Goal: Entertainment & Leisure: Consume media (video, audio)

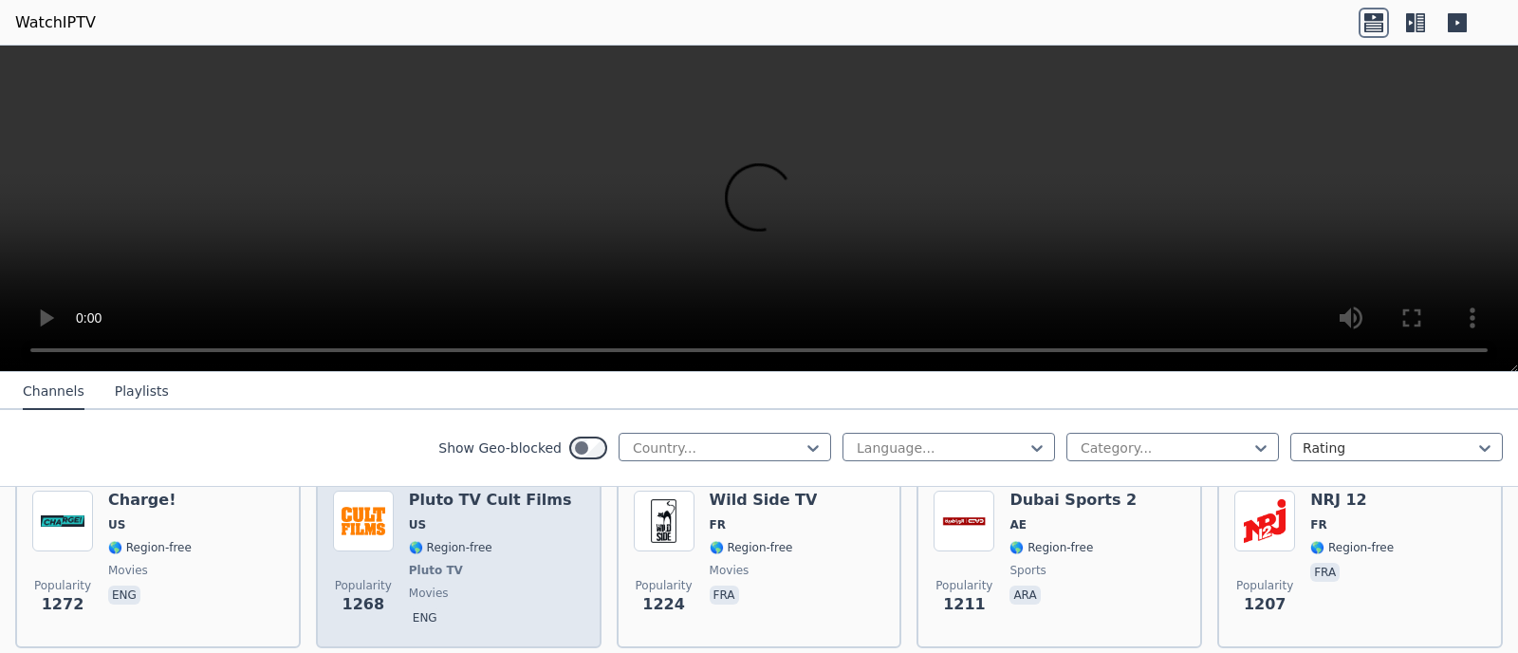
scroll to position [2053, 0]
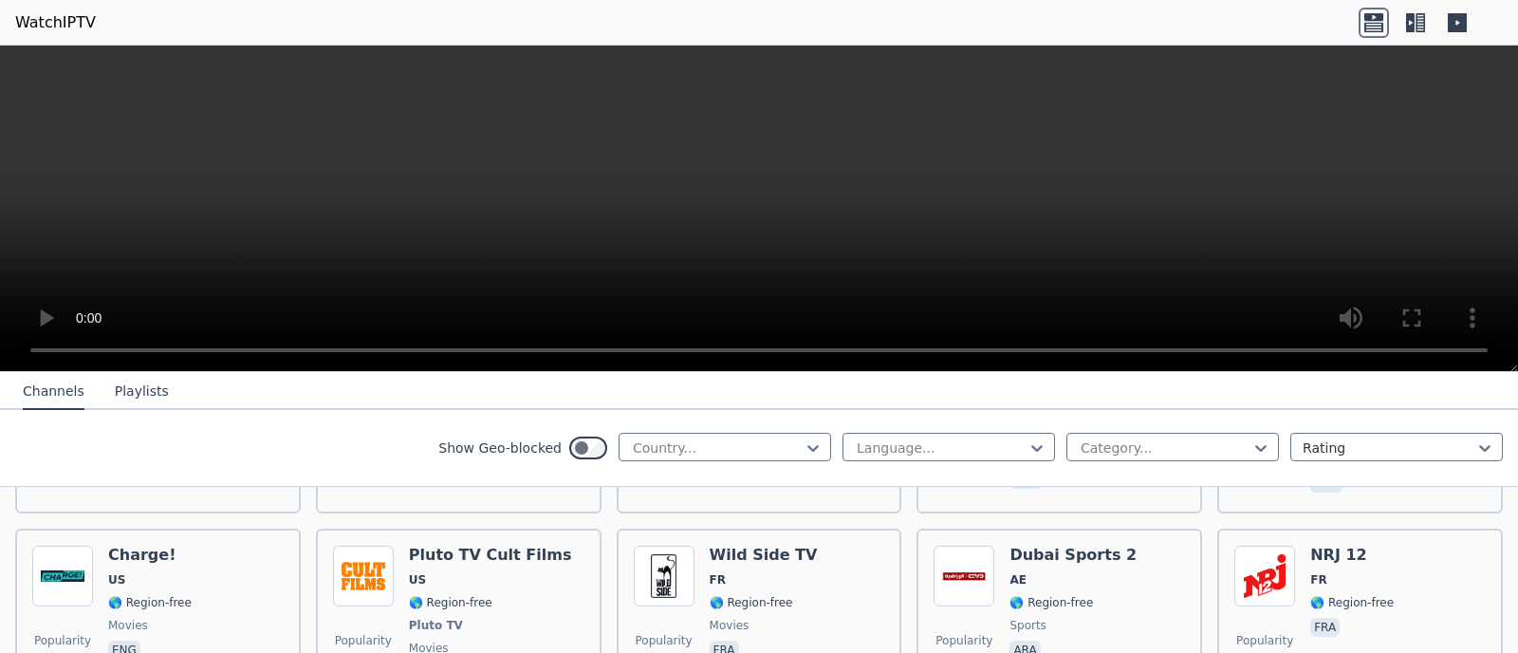
click at [1183, 462] on div "Language... Category... Rating" at bounding box center [1173, 448] width 661 height 30
click at [1189, 455] on div at bounding box center [1165, 447] width 173 height 19
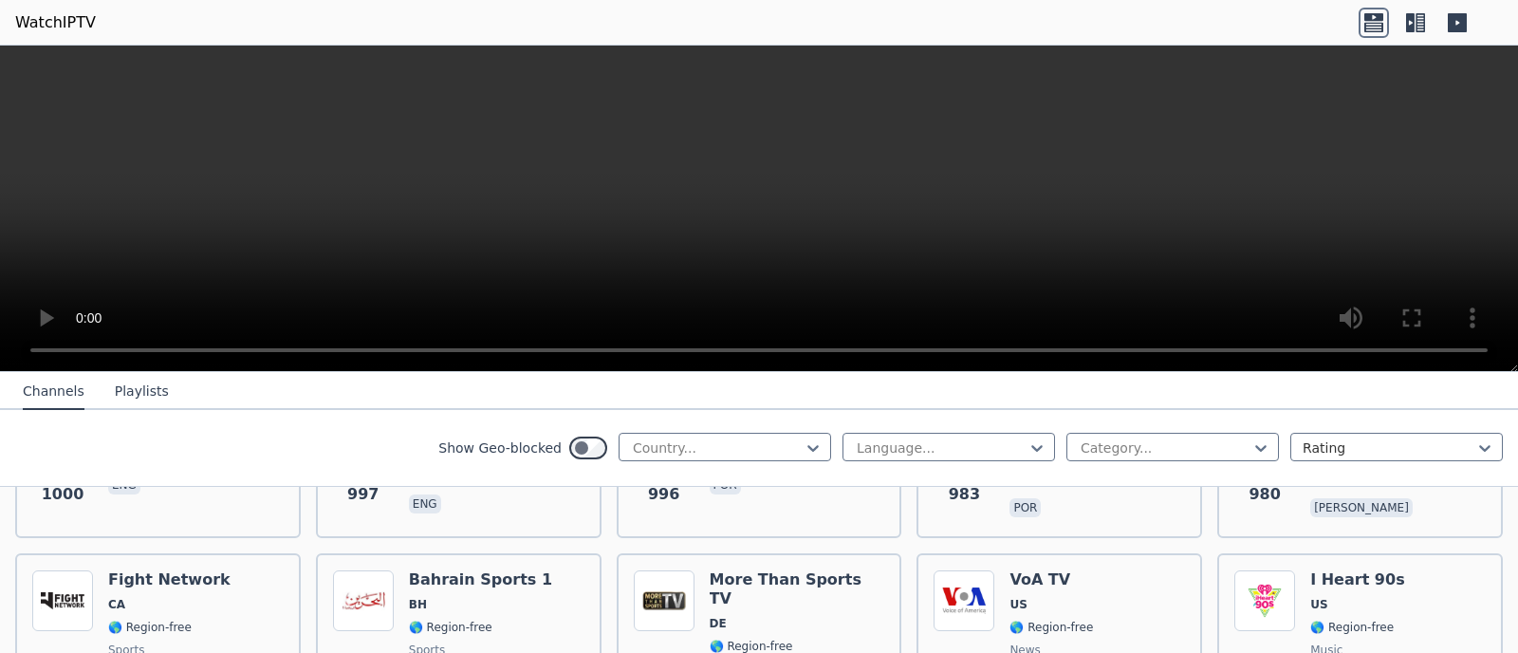
scroll to position [3088, 0]
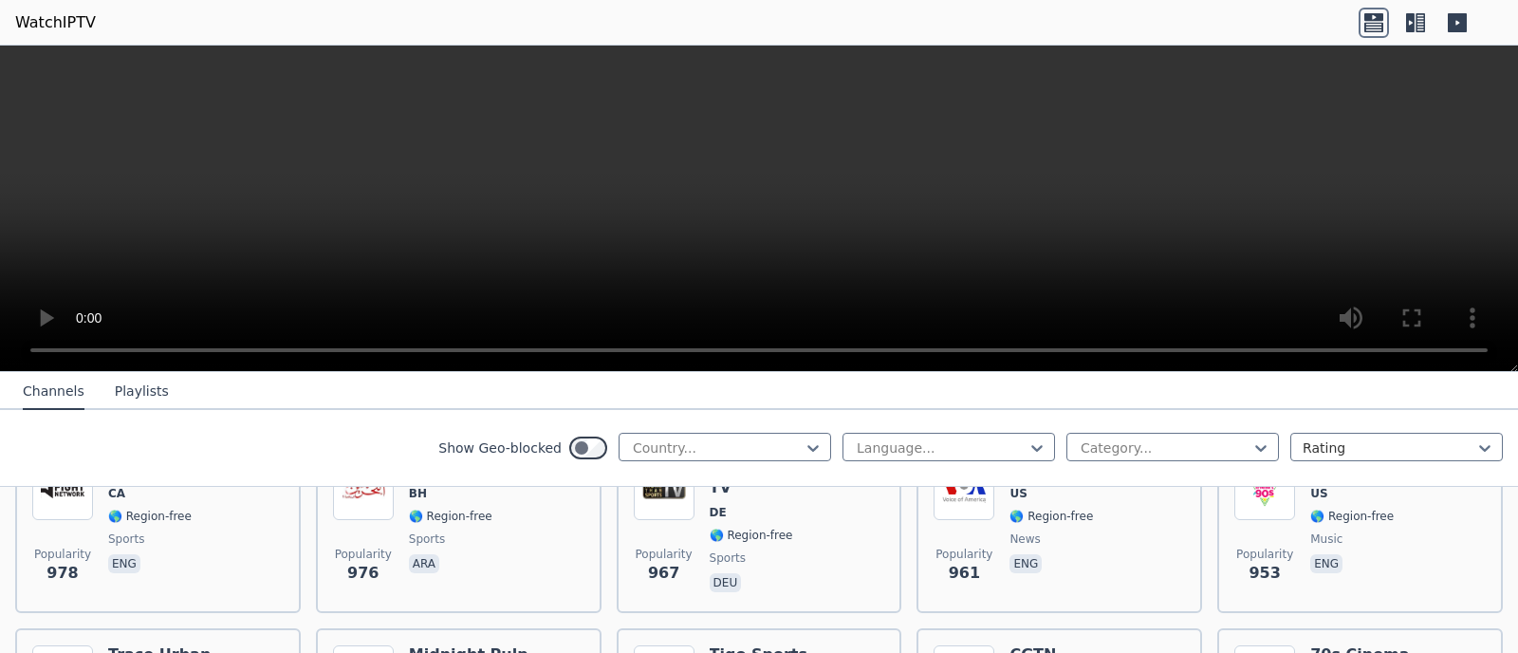
click at [1412, 28] on icon at bounding box center [1410, 22] width 9 height 19
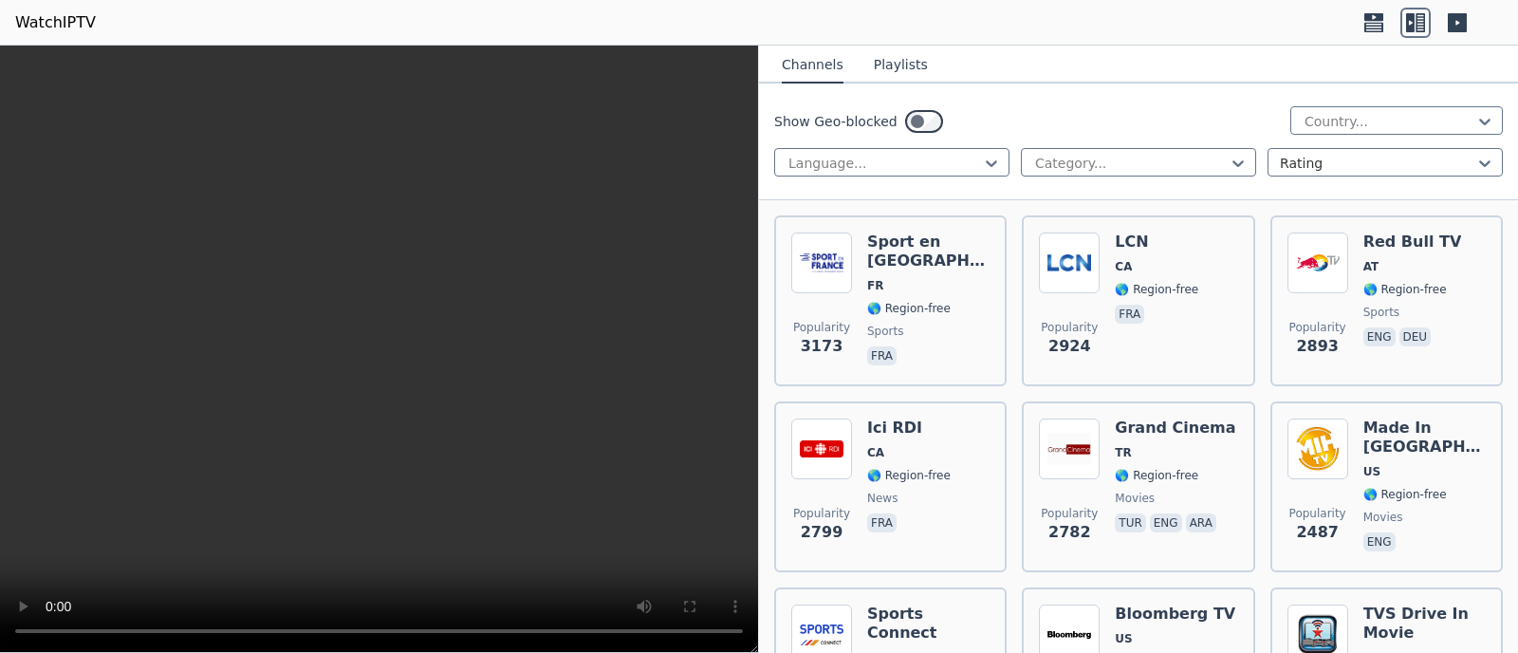
scroll to position [0, 0]
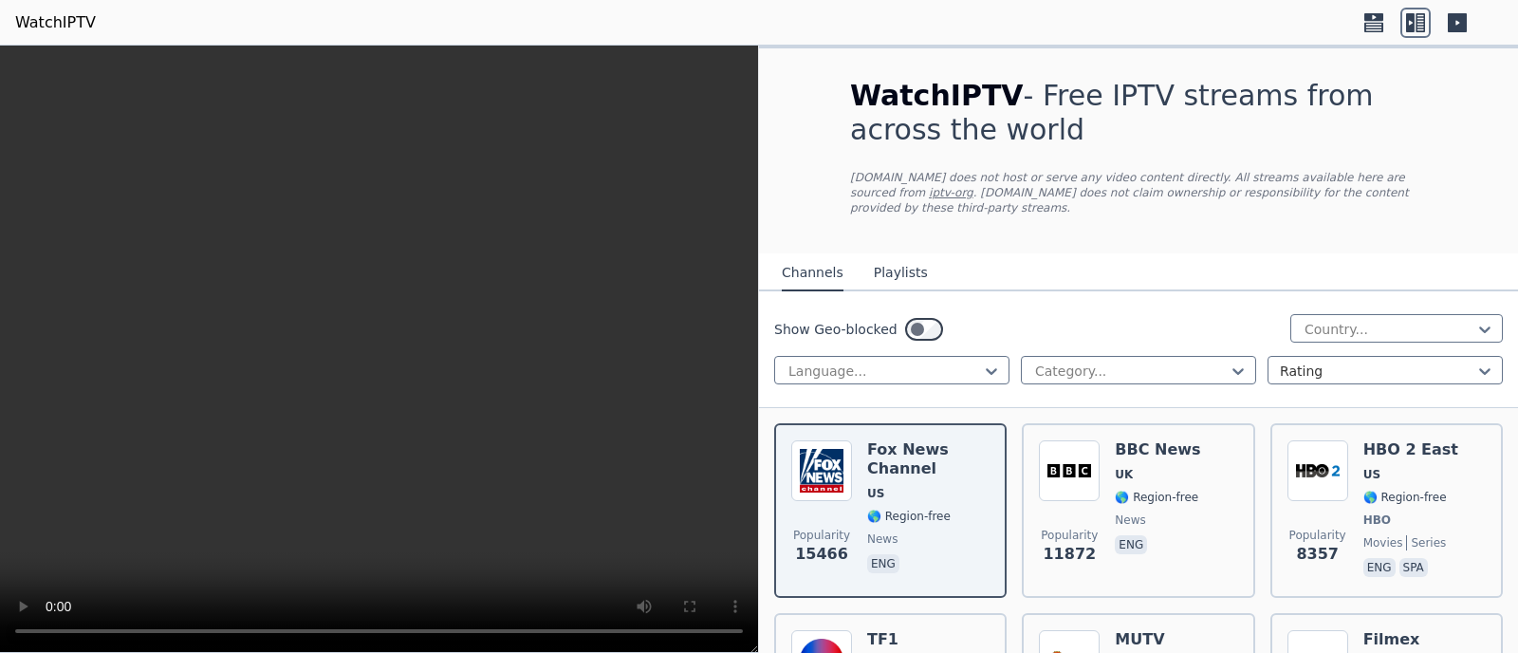
click at [1471, 0] on body "WatchIPTV WatchIPTV - Free IPTV streams from across the world WatchIPTV.xyz doe…" at bounding box center [759, 326] width 1518 height 653
click at [1104, 104] on h1 "WatchIPTV - Free IPTV streams from across the world" at bounding box center [1138, 113] width 577 height 68
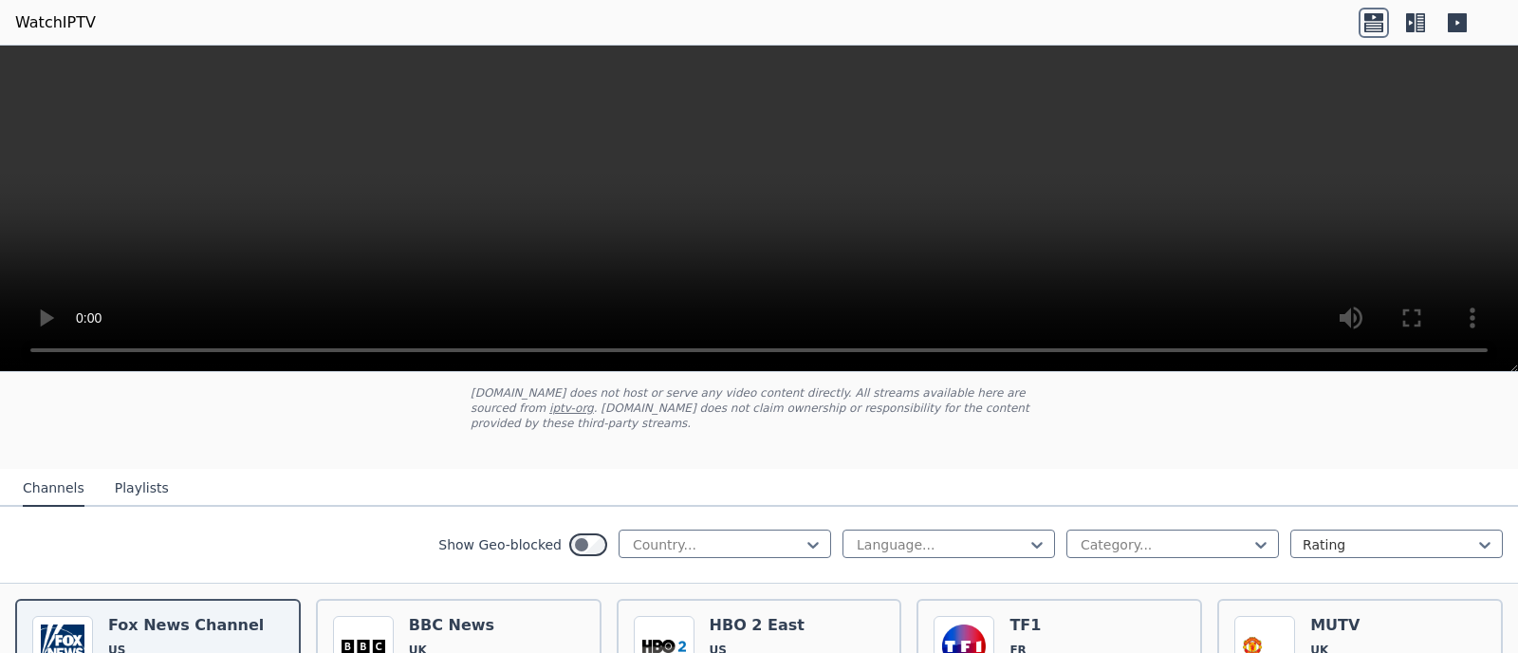
scroll to position [167, 0]
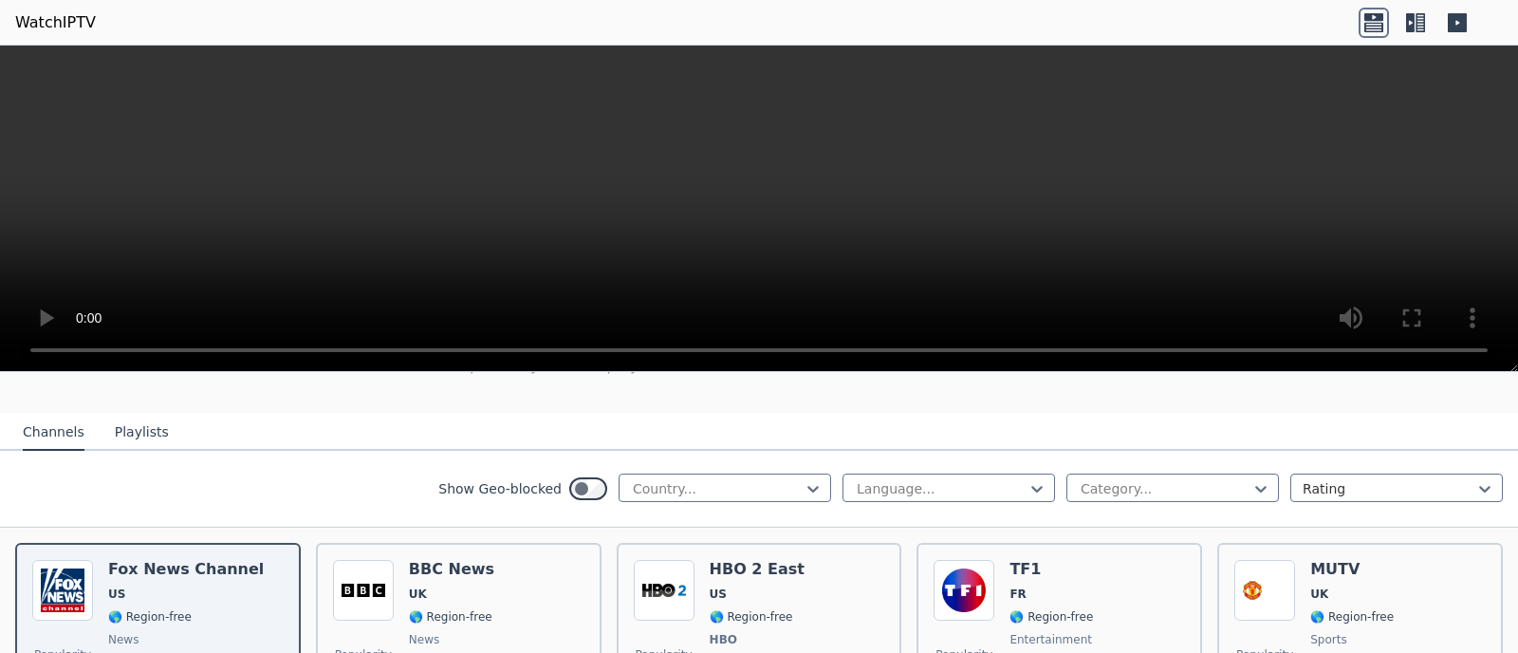
click at [105, 422] on div "Channels Playlists" at bounding box center [96, 433] width 177 height 36
click at [124, 419] on button "Playlists" at bounding box center [142, 433] width 54 height 36
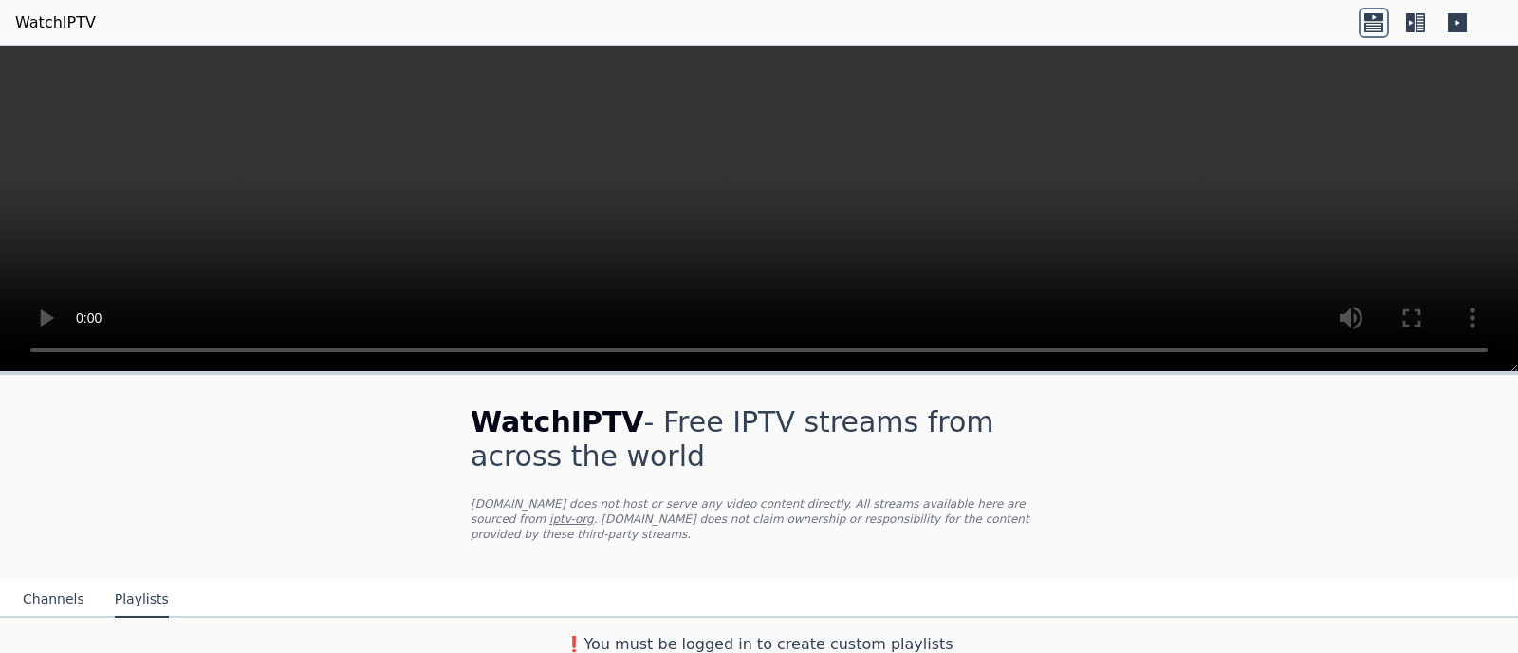
click at [74, 587] on button "Channels" at bounding box center [54, 600] width 62 height 36
click at [70, 584] on button "Channels" at bounding box center [54, 600] width 62 height 36
click at [1415, 35] on icon at bounding box center [1416, 23] width 30 height 30
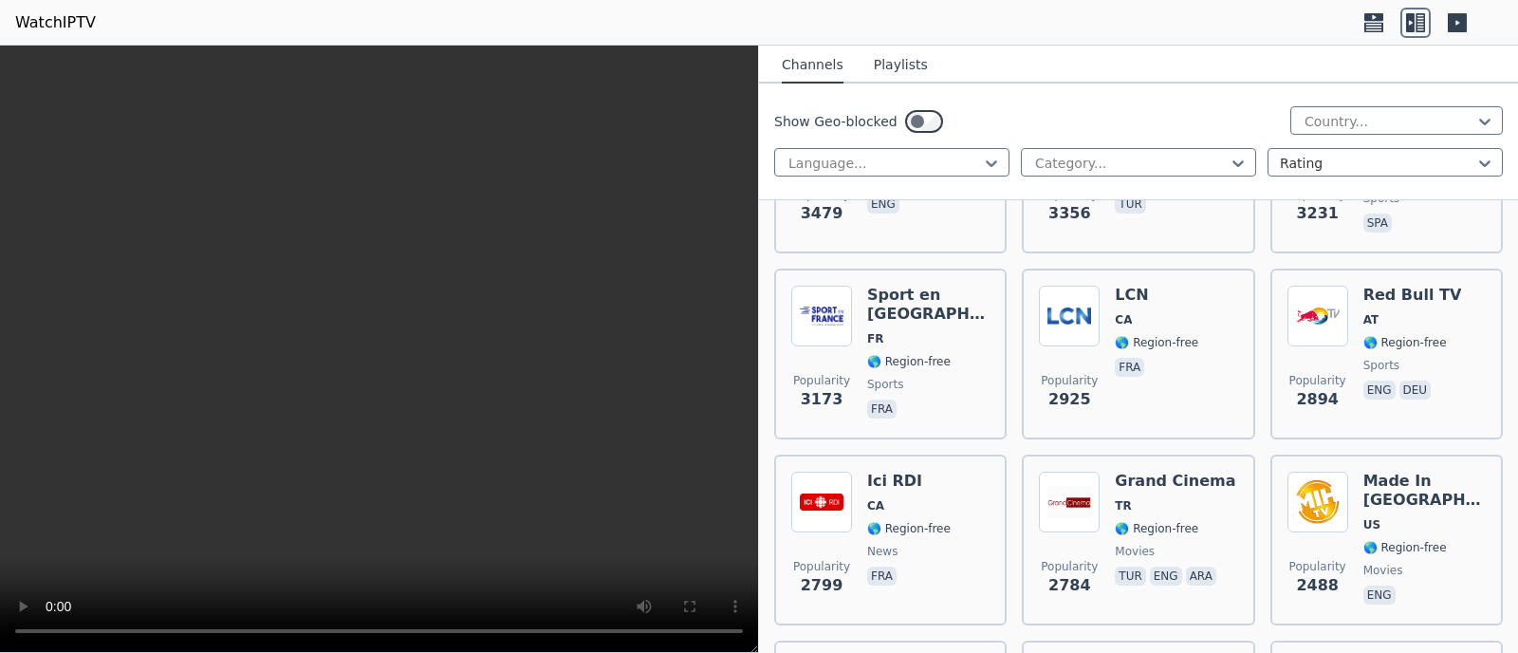
scroll to position [256, 0]
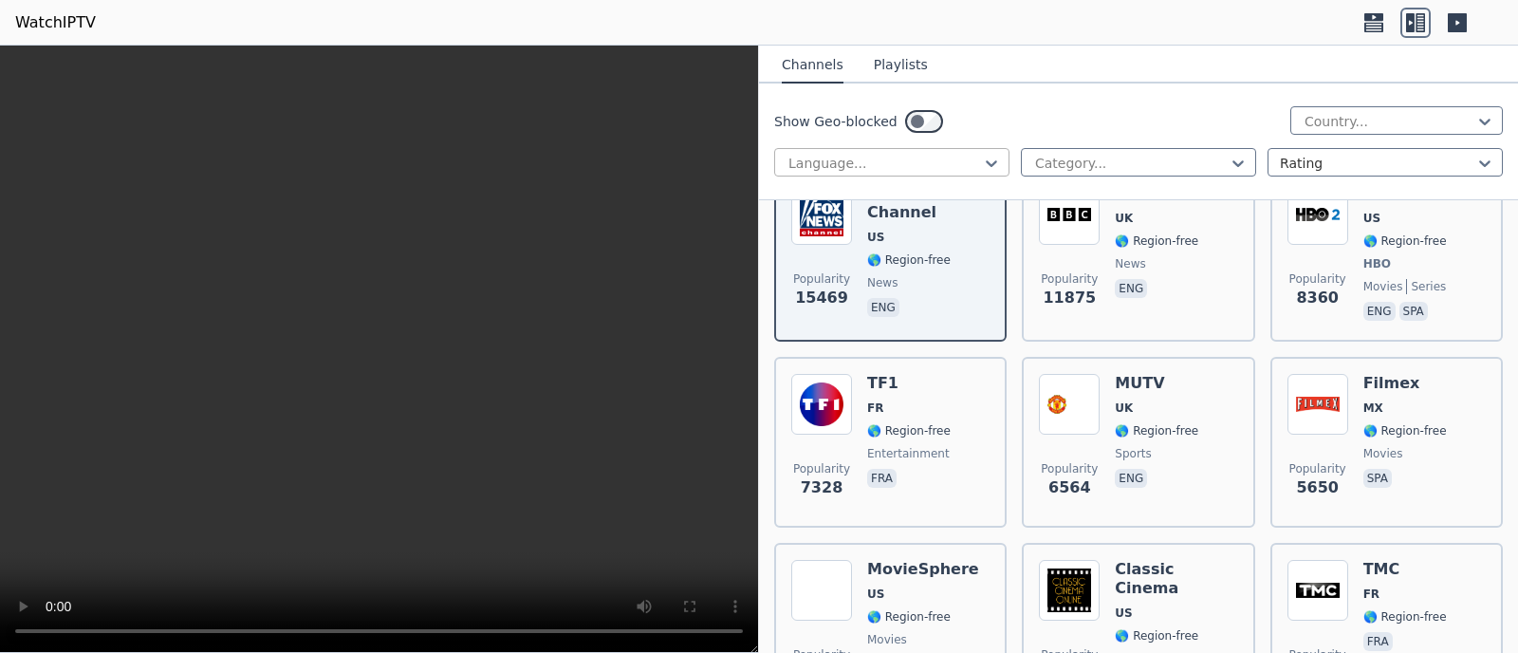
click at [940, 168] on div at bounding box center [884, 163] width 195 height 19
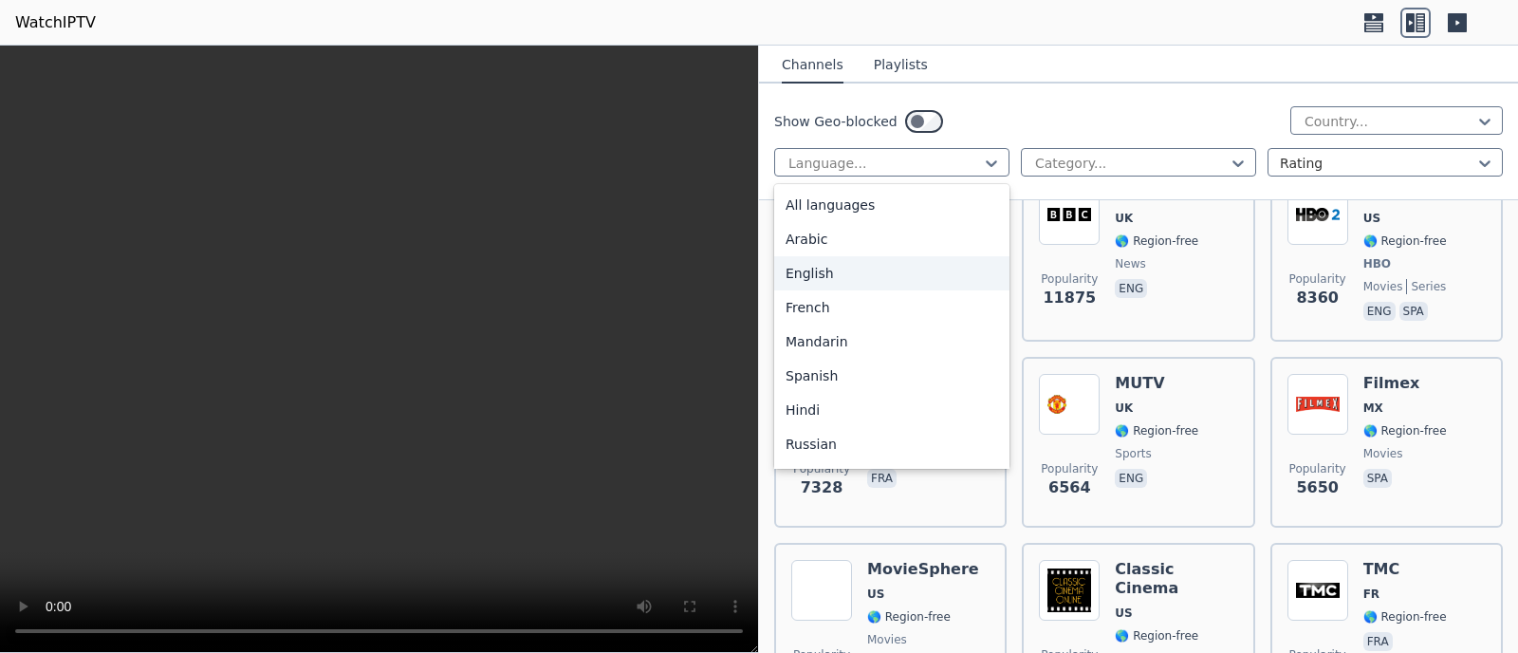
click at [832, 276] on div "English" at bounding box center [891, 273] width 235 height 34
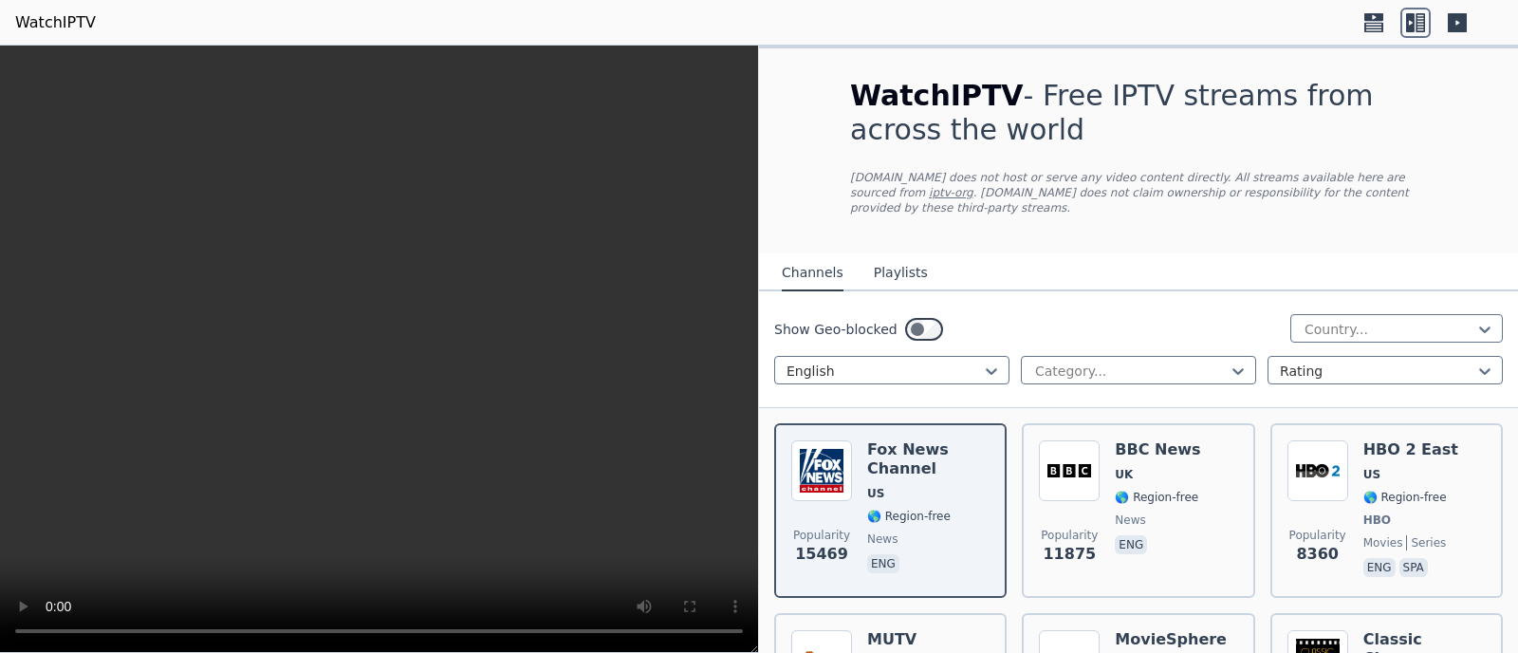
scroll to position [111, 0]
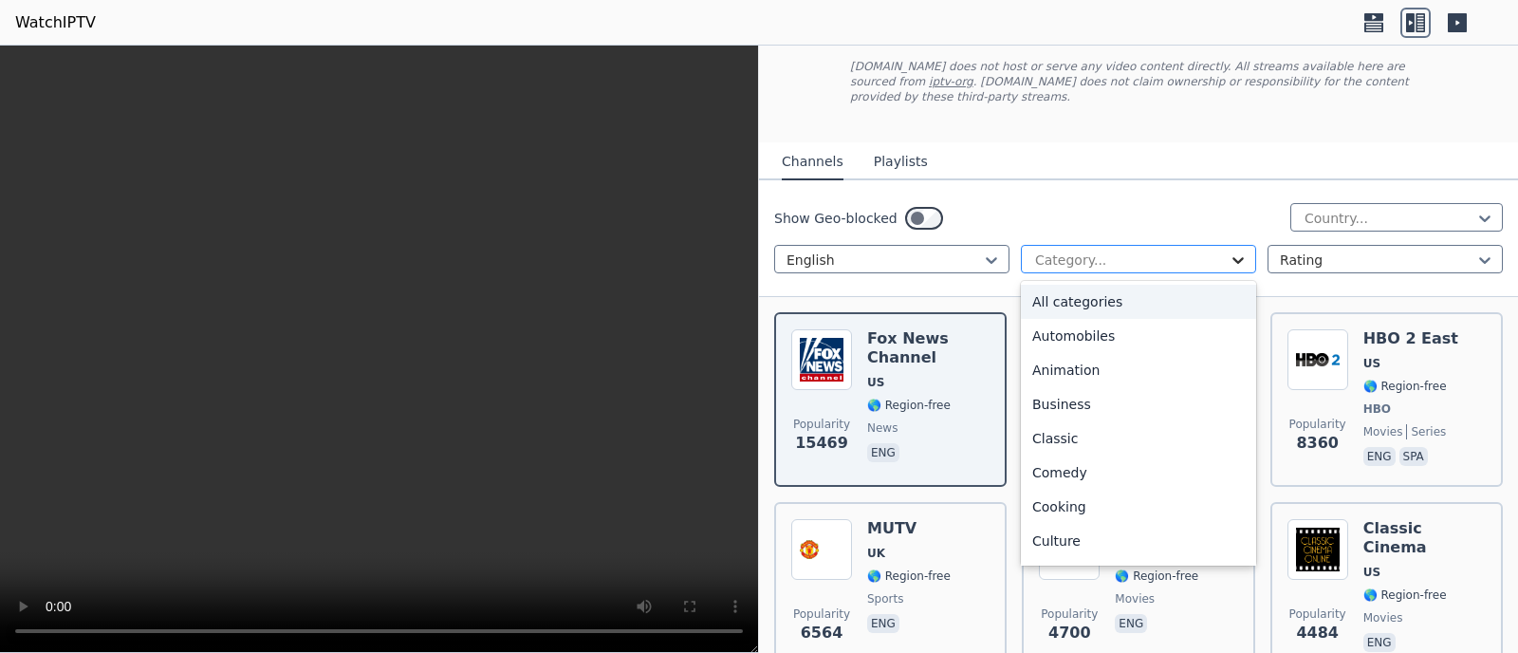
click at [1237, 251] on icon at bounding box center [1238, 260] width 19 height 19
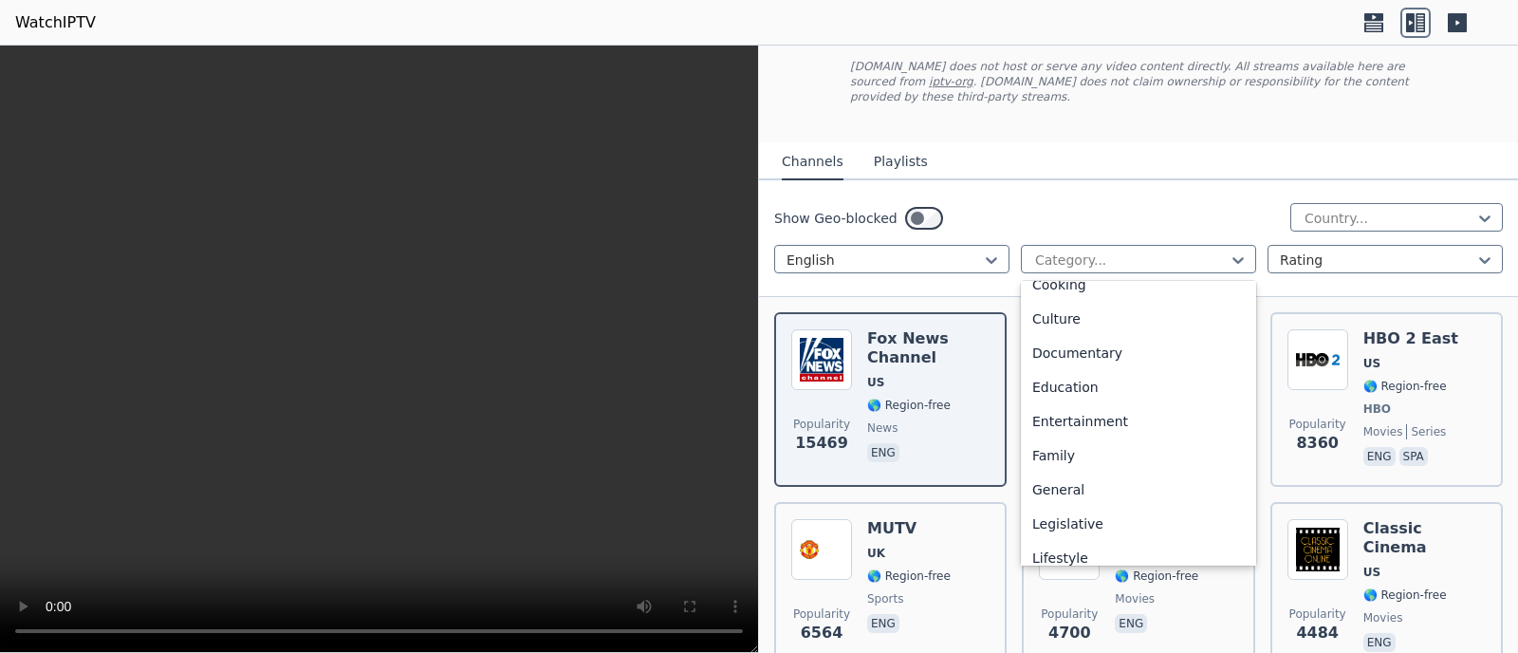
scroll to position [645, 0]
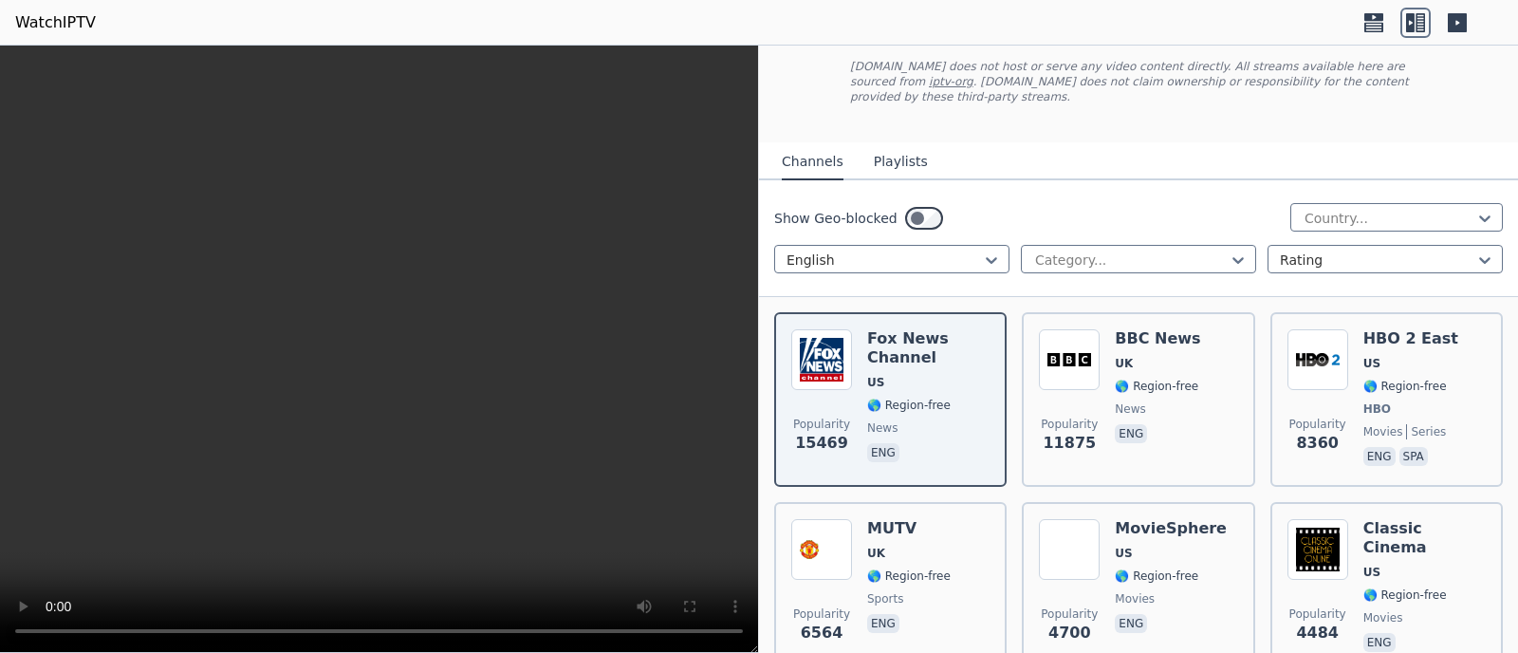
click at [1196, 203] on div "Show Geo-blocked Country..." at bounding box center [1138, 218] width 729 height 30
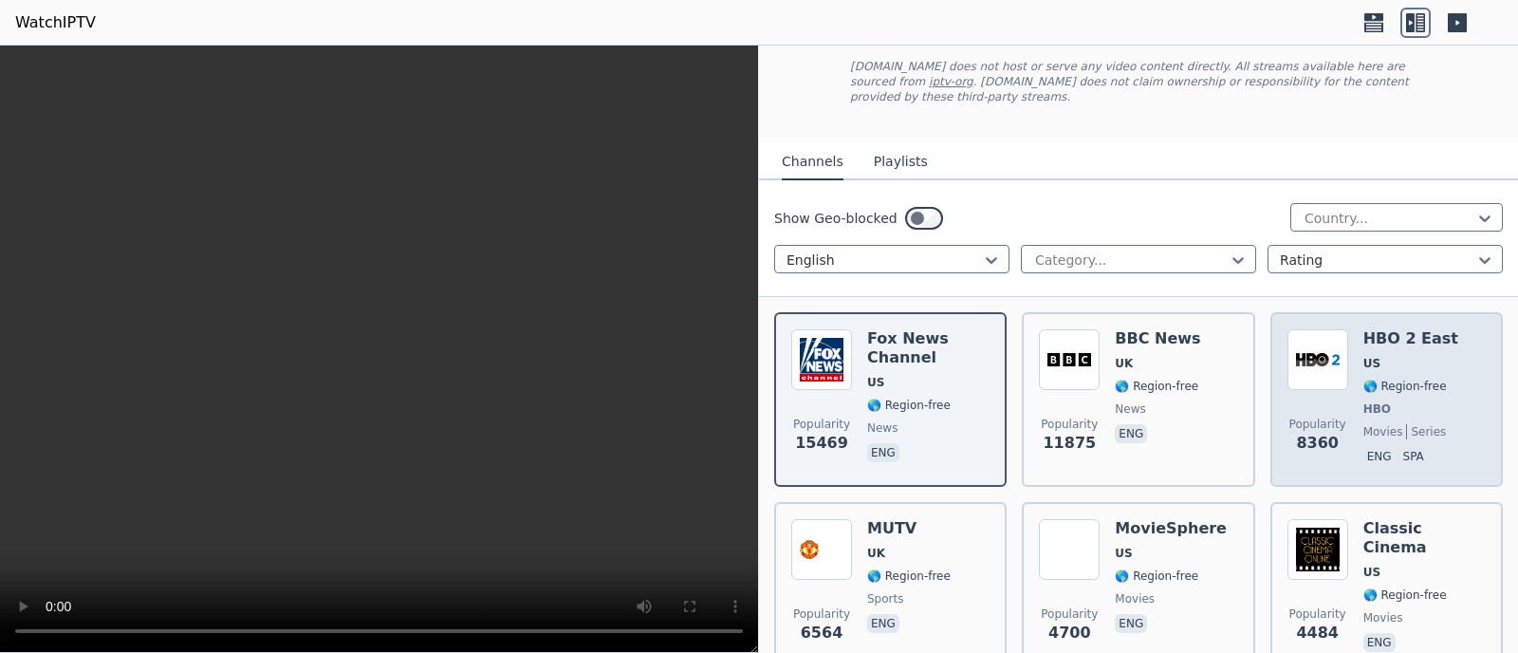
click at [1379, 356] on div "HBO 2 East US 🌎 Region-free HBO movies series eng spa" at bounding box center [1411, 399] width 95 height 140
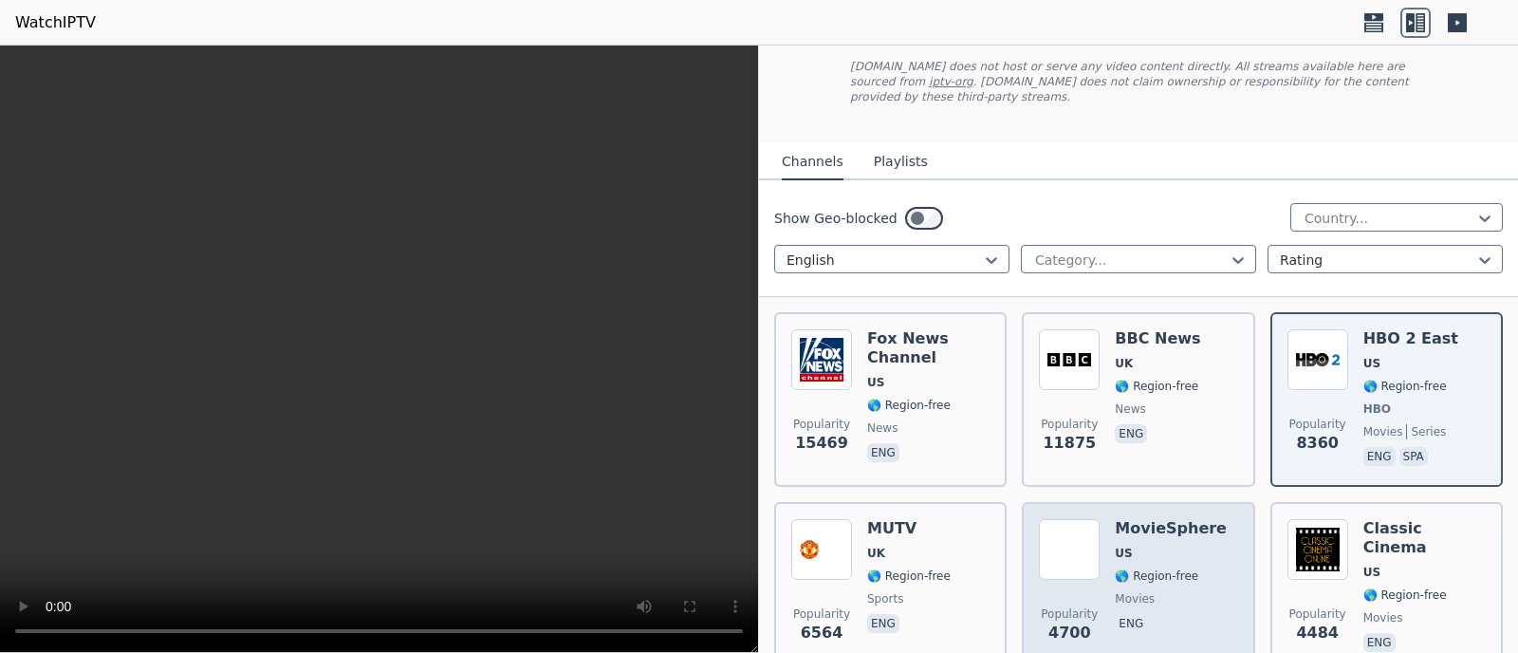
click at [1149, 546] on span "US" at bounding box center [1171, 553] width 112 height 15
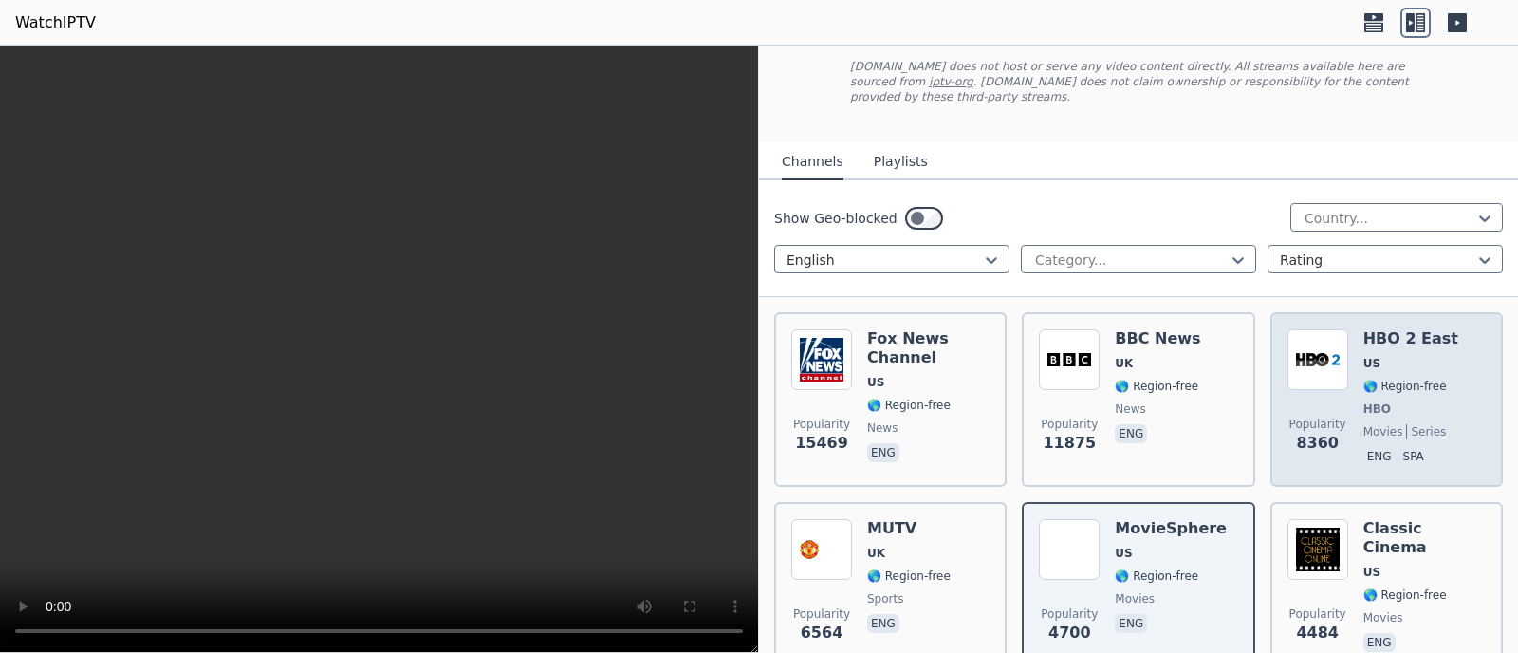
click at [1395, 379] on span "🌎 Region-free" at bounding box center [1406, 386] width 84 height 15
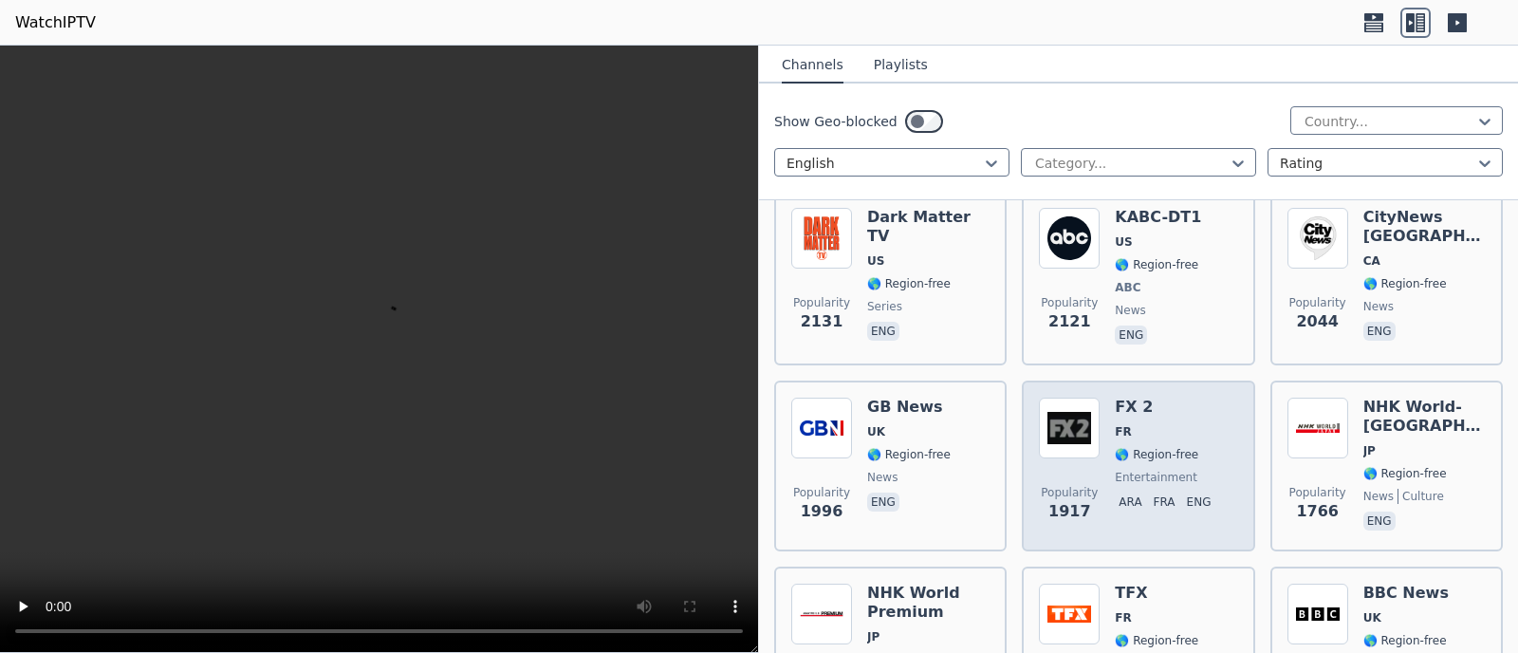
scroll to position [1221, 0]
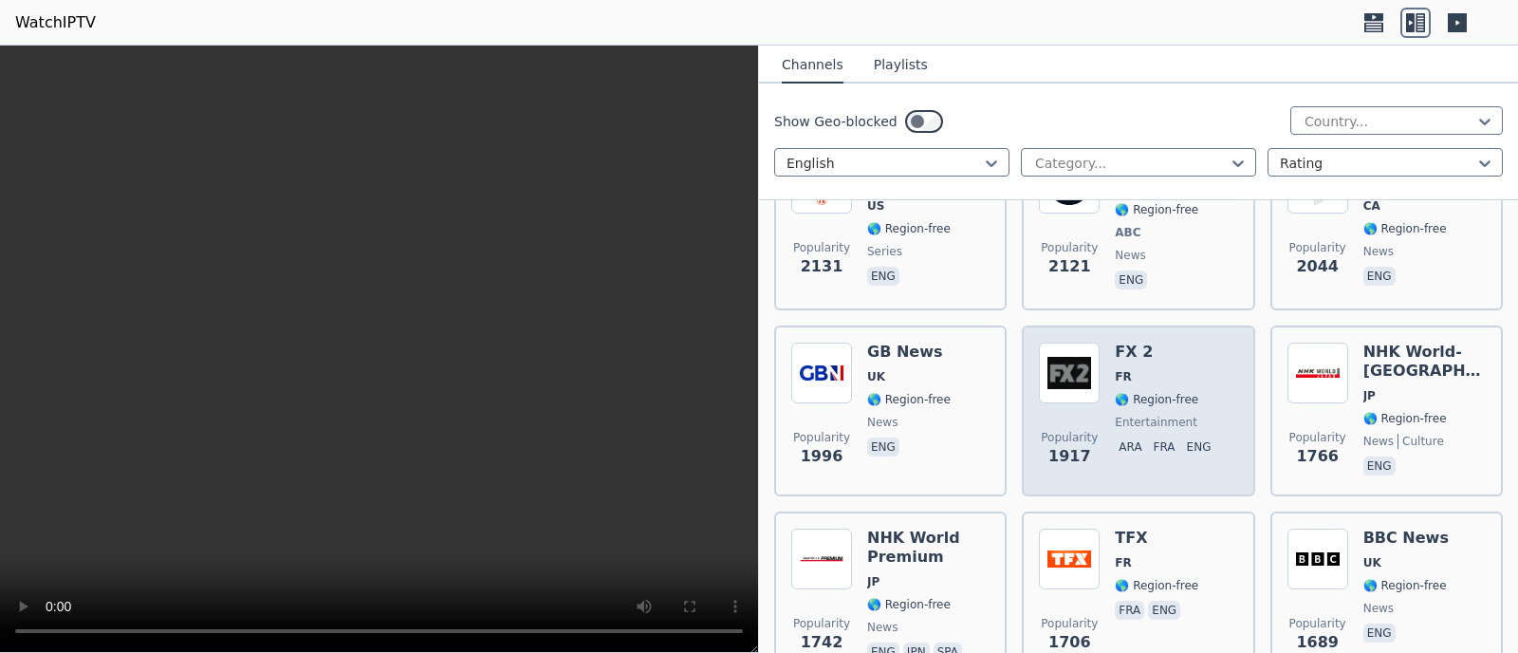
click at [1172, 369] on span "FR" at bounding box center [1166, 376] width 103 height 15
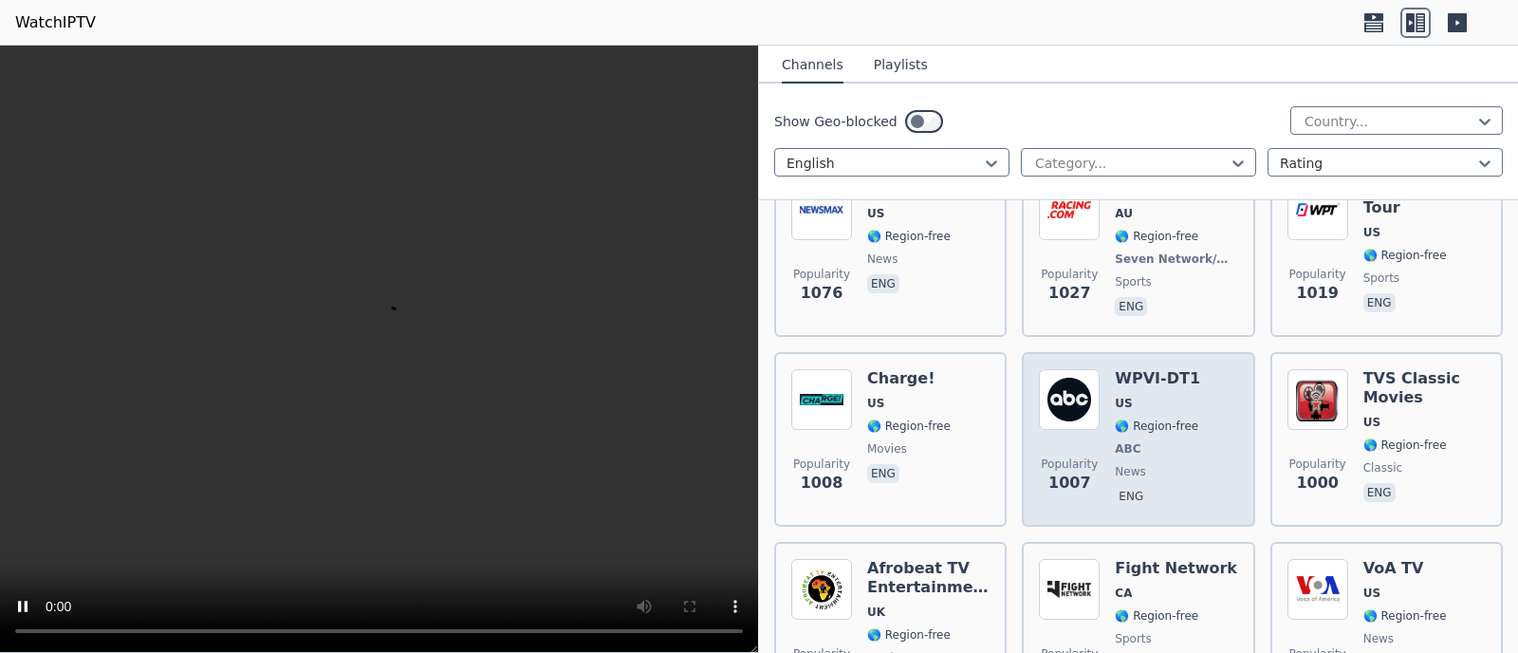
scroll to position [2602, 0]
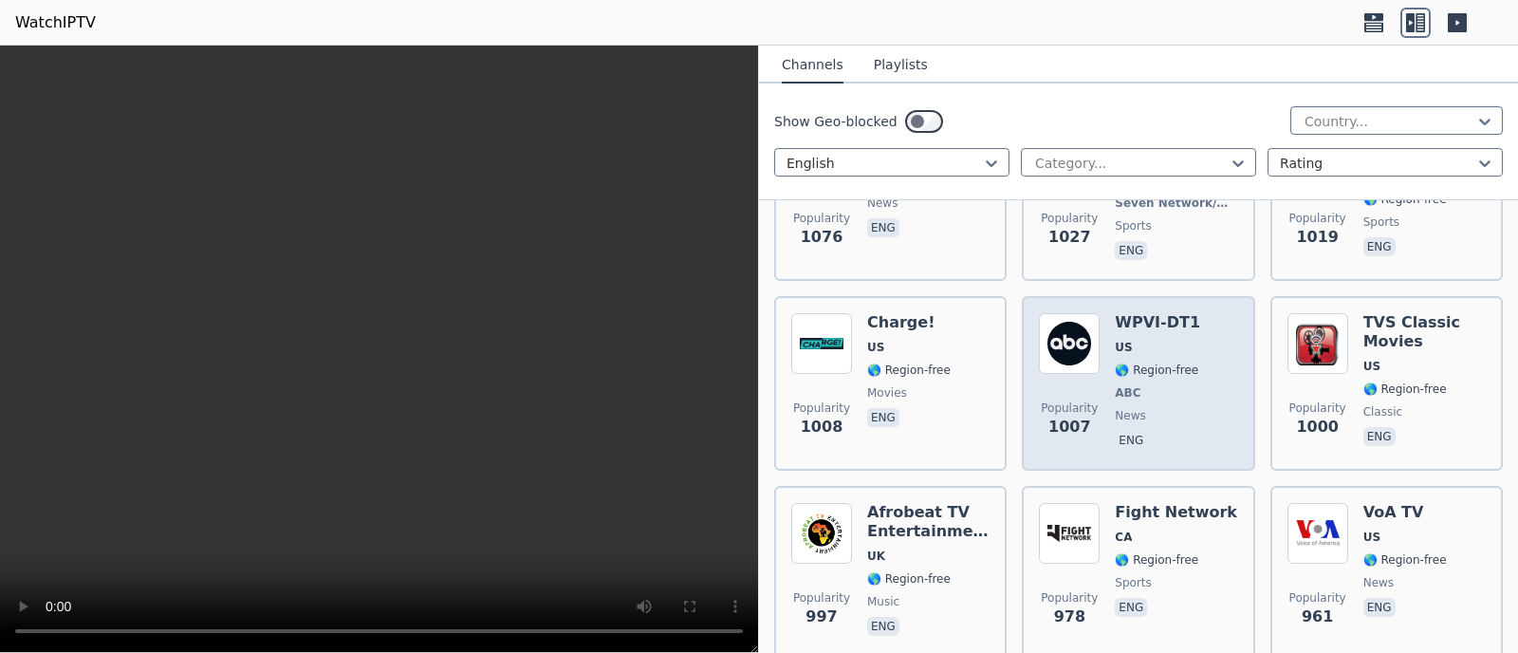
click at [1174, 408] on span "news" at bounding box center [1157, 415] width 85 height 15
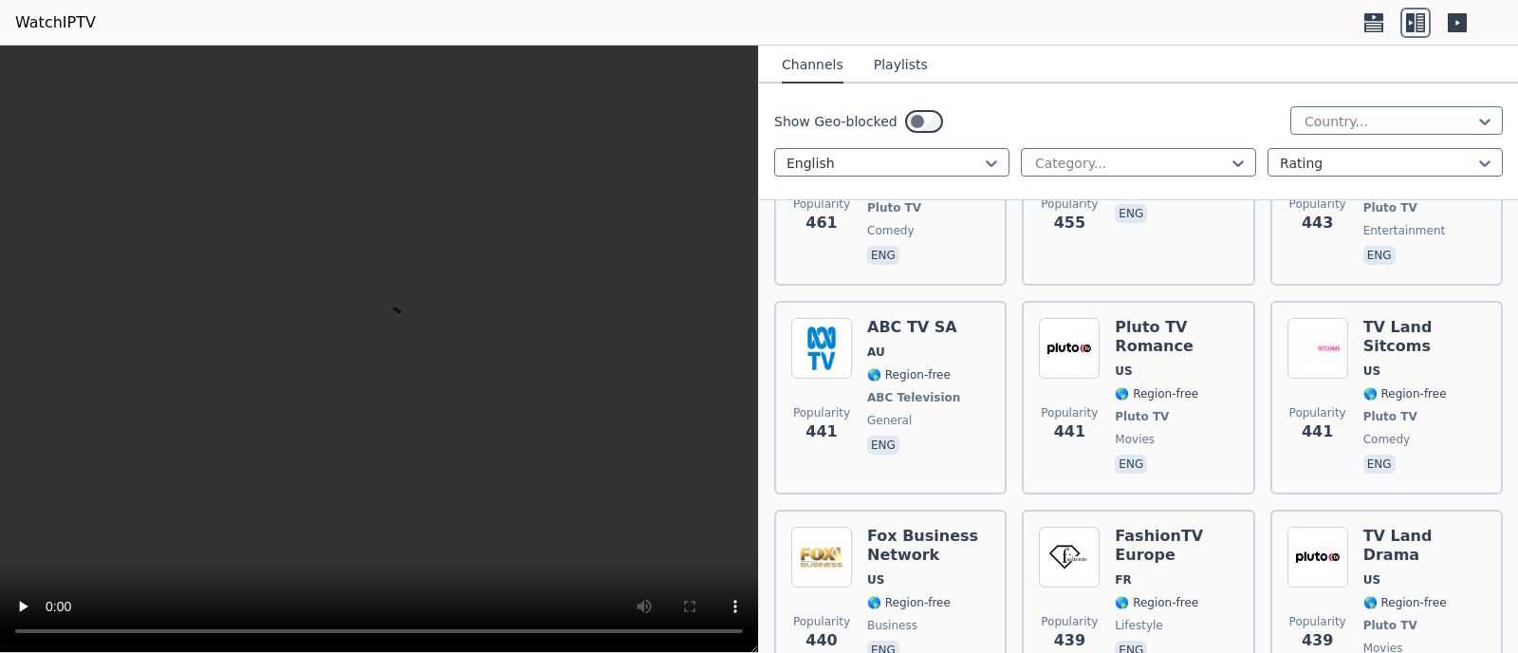
scroll to position [7491, 0]
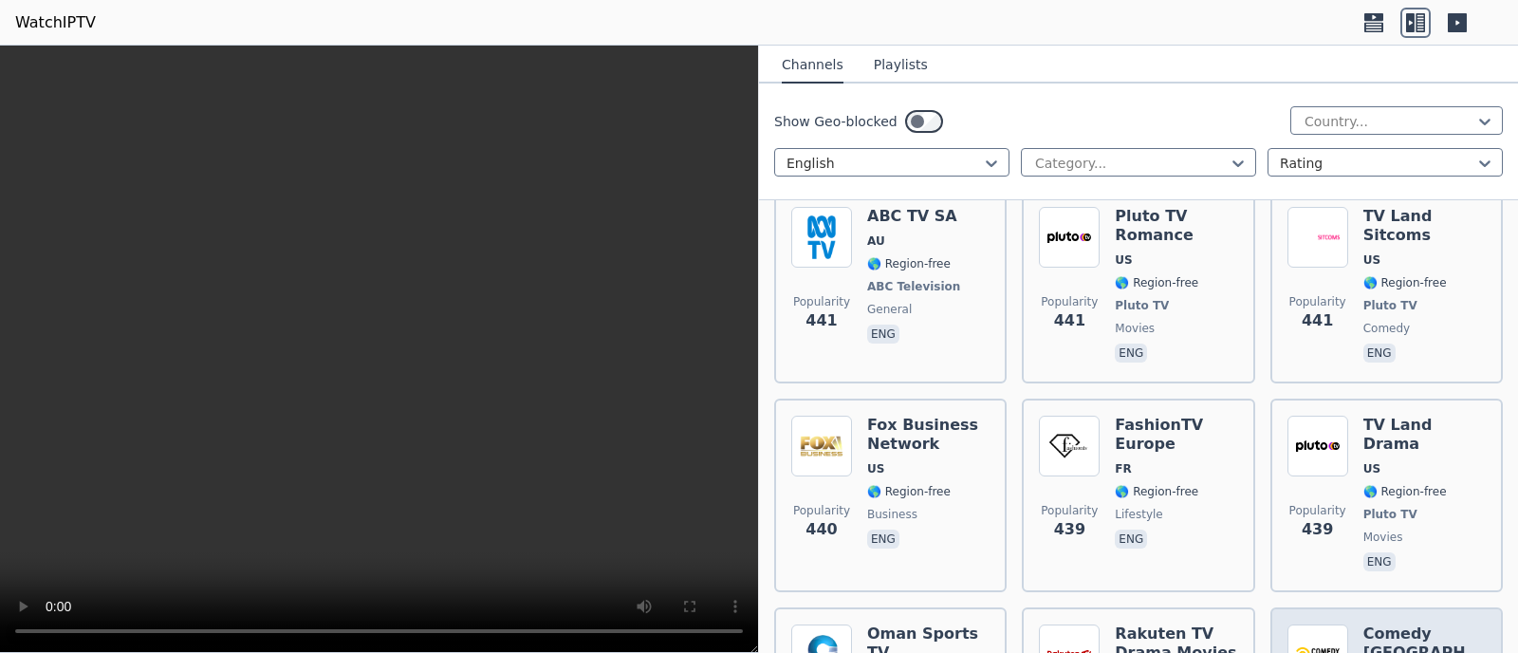
click at [1305, 624] on img at bounding box center [1318, 654] width 61 height 61
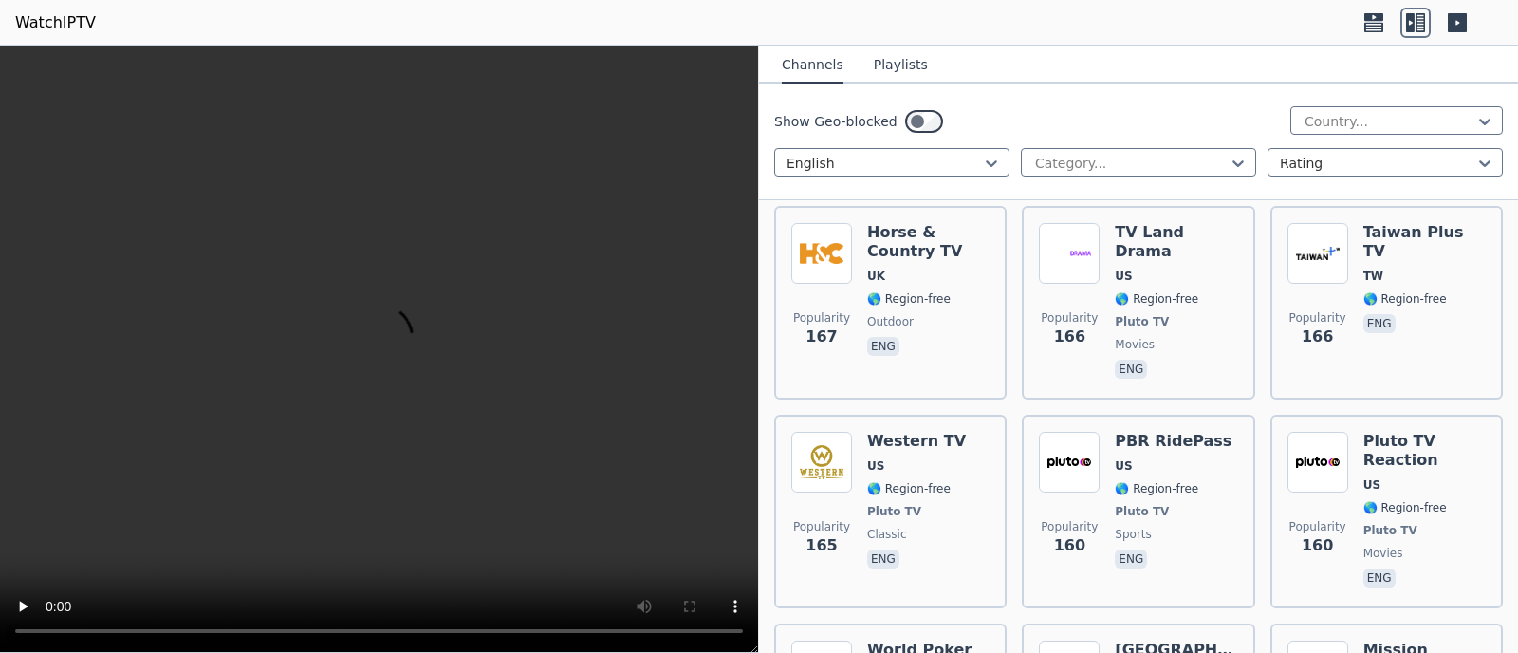
scroll to position [16005, 0]
